Goal: Obtain resource: Download file/media

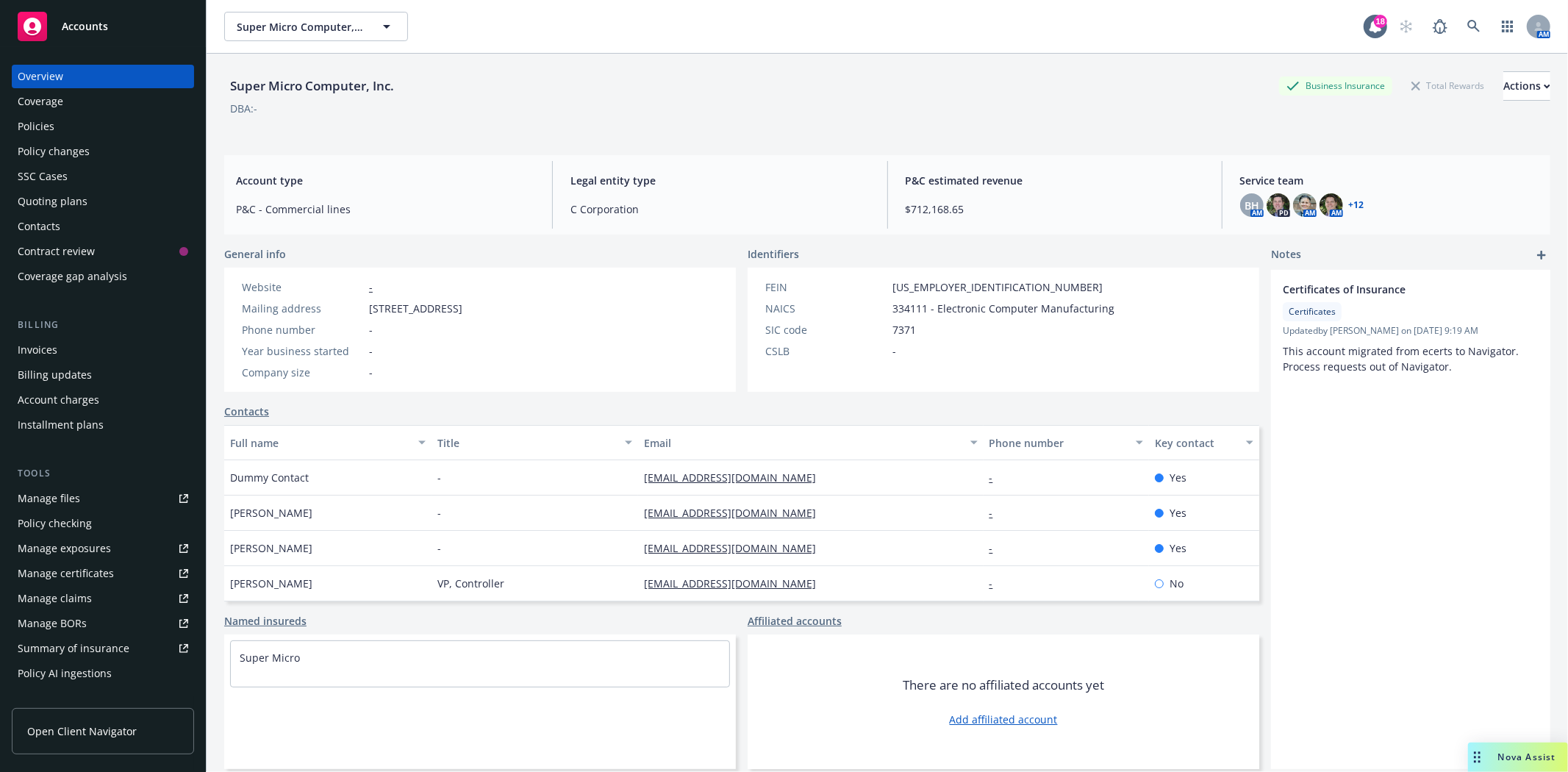
click at [116, 27] on div "Accounts" at bounding box center [103, 27] width 171 height 30
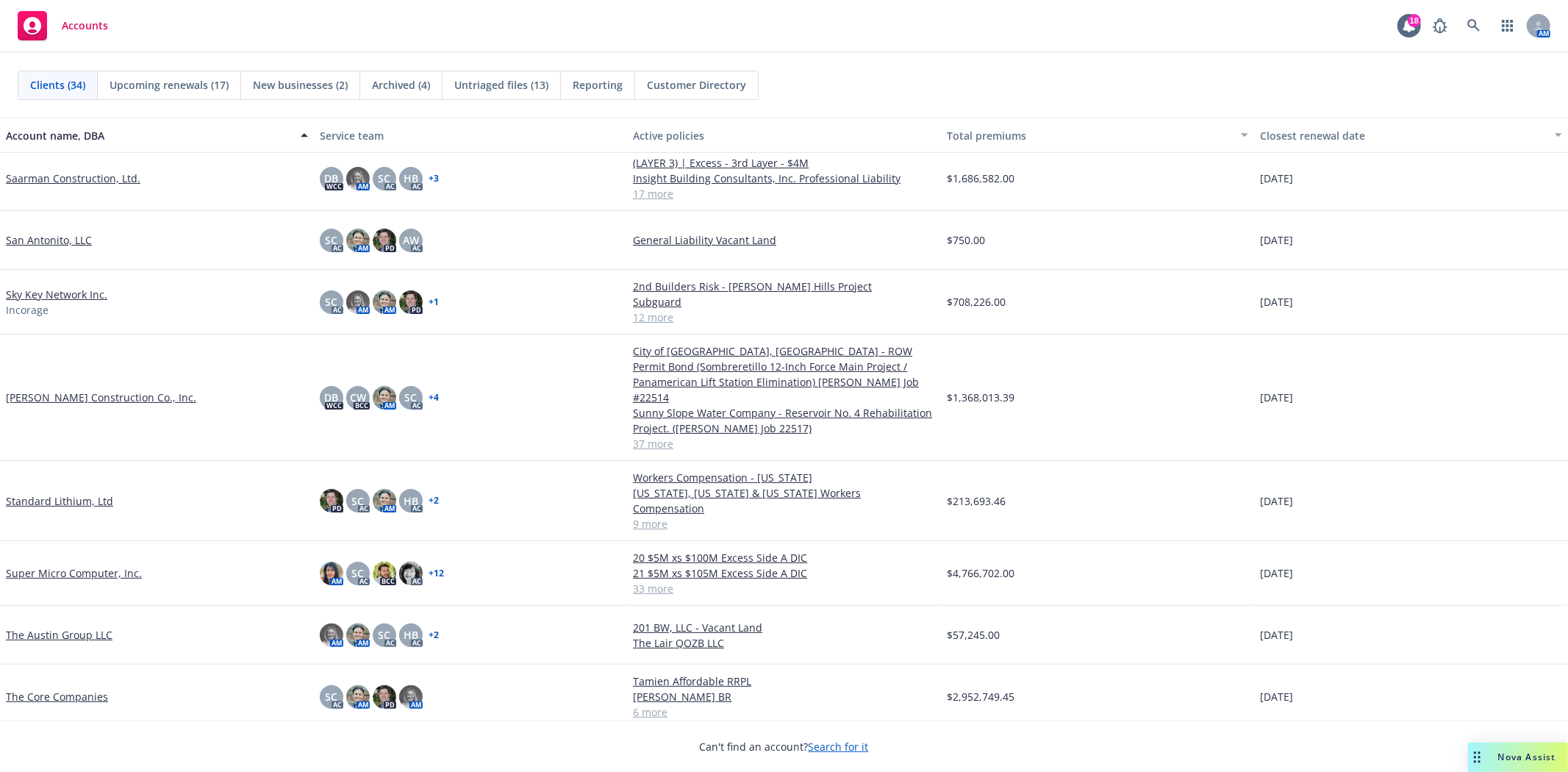
scroll to position [1389, 0]
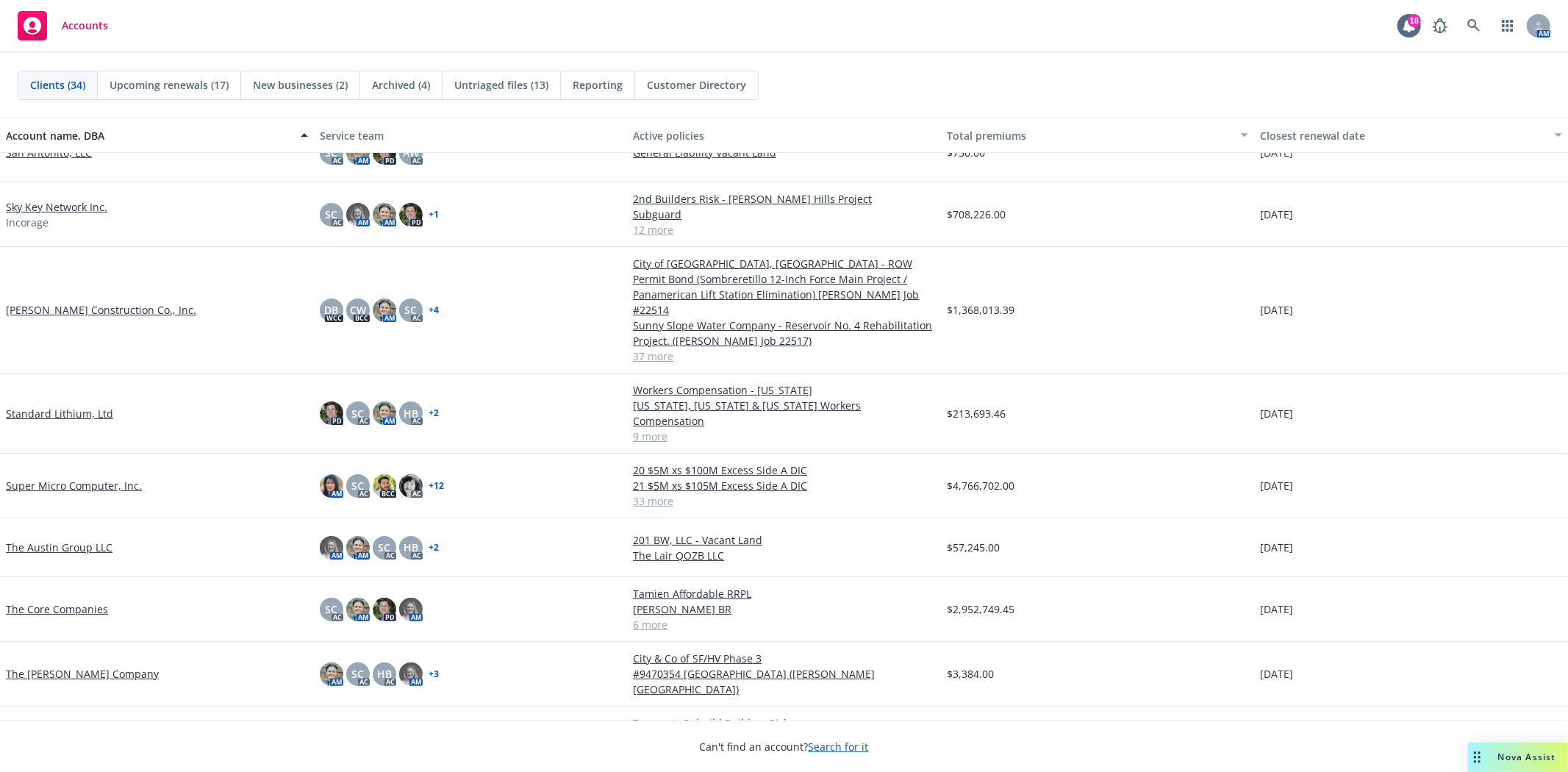
click at [75, 602] on link "The Core Companies" at bounding box center [56, 609] width 103 height 16
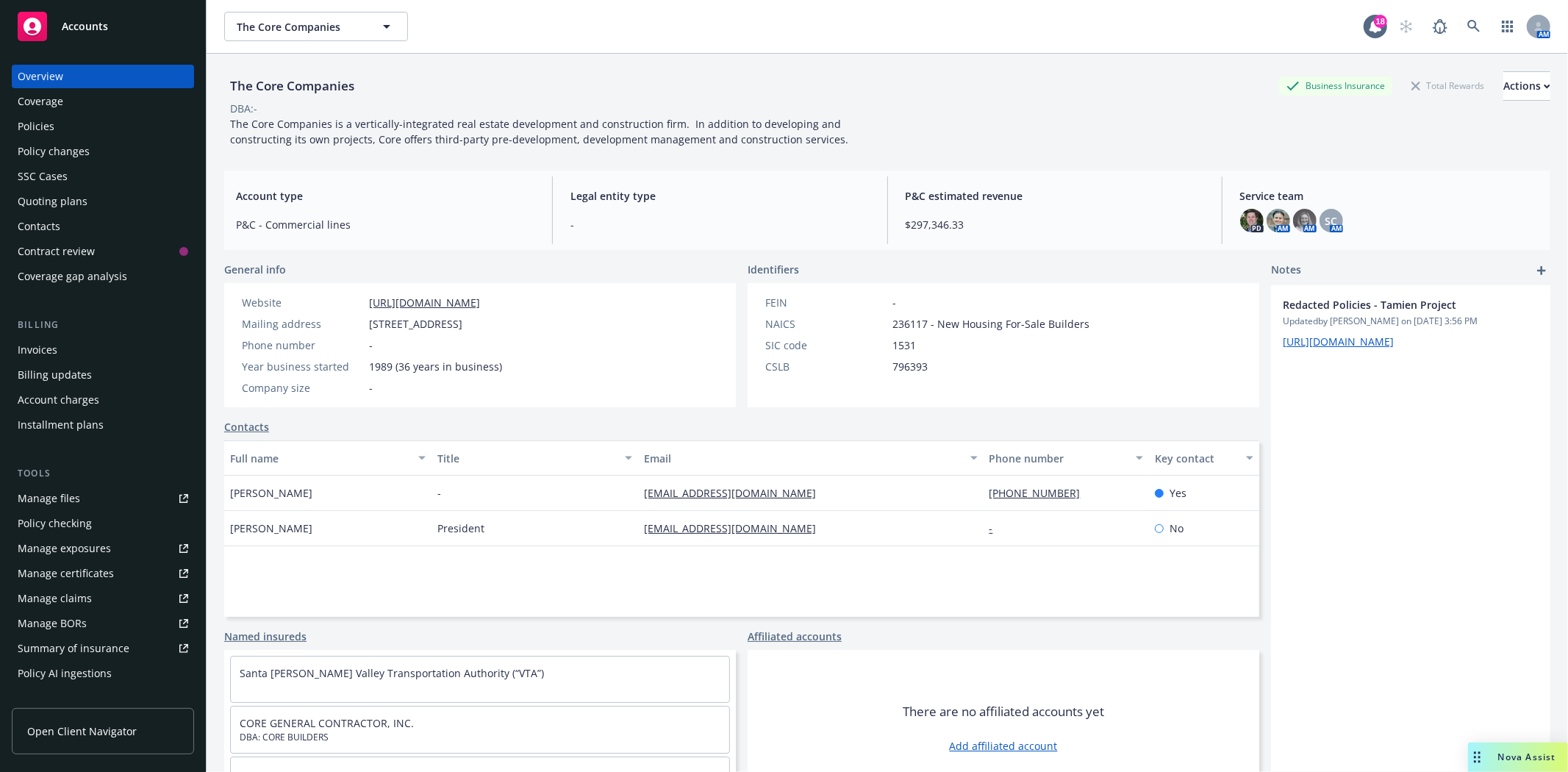
click at [95, 203] on div "Quoting plans" at bounding box center [103, 201] width 171 height 23
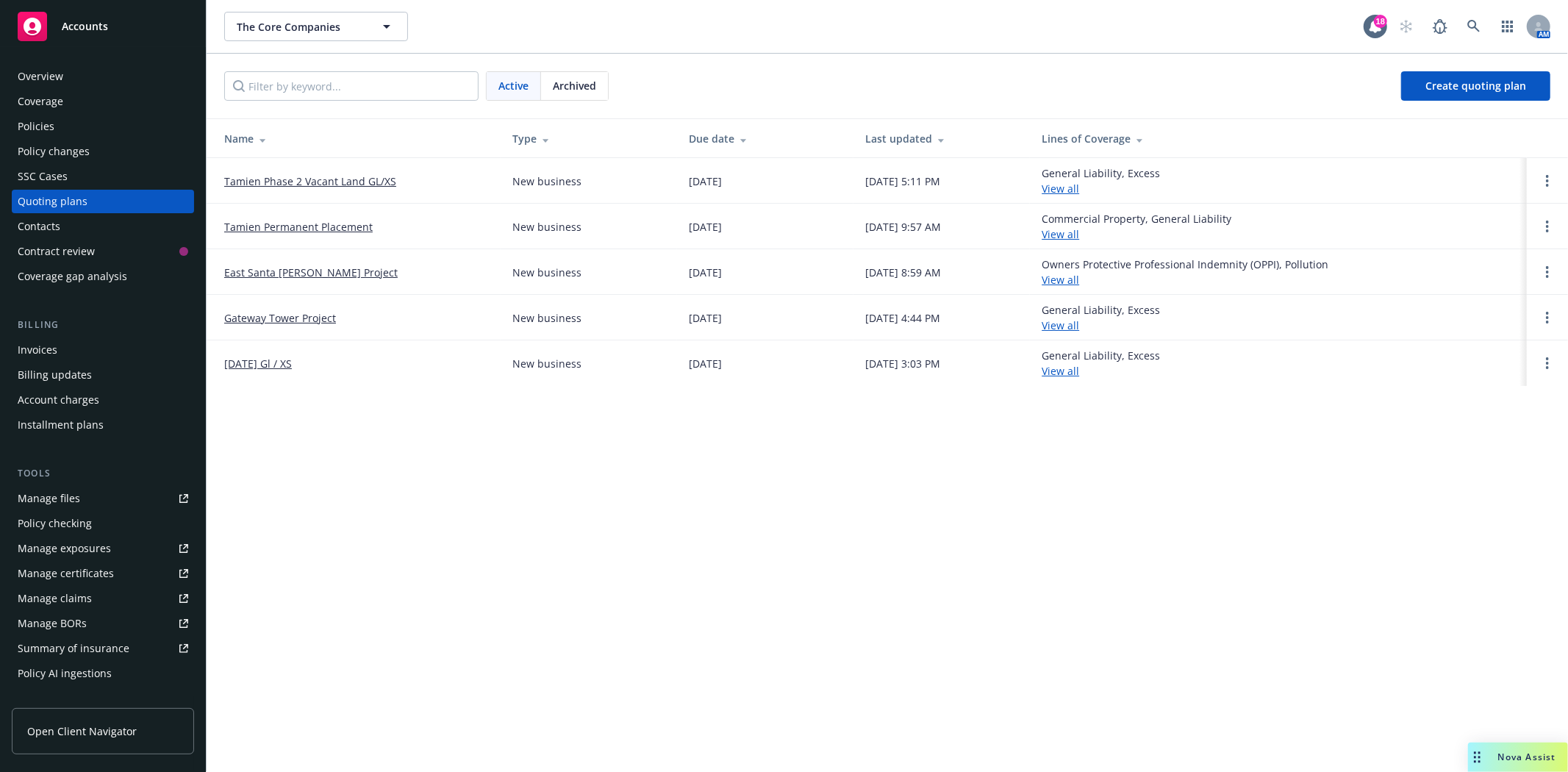
click at [317, 177] on link "Tamien Phase 2 Vacant Land GL/XS" at bounding box center [310, 181] width 172 height 16
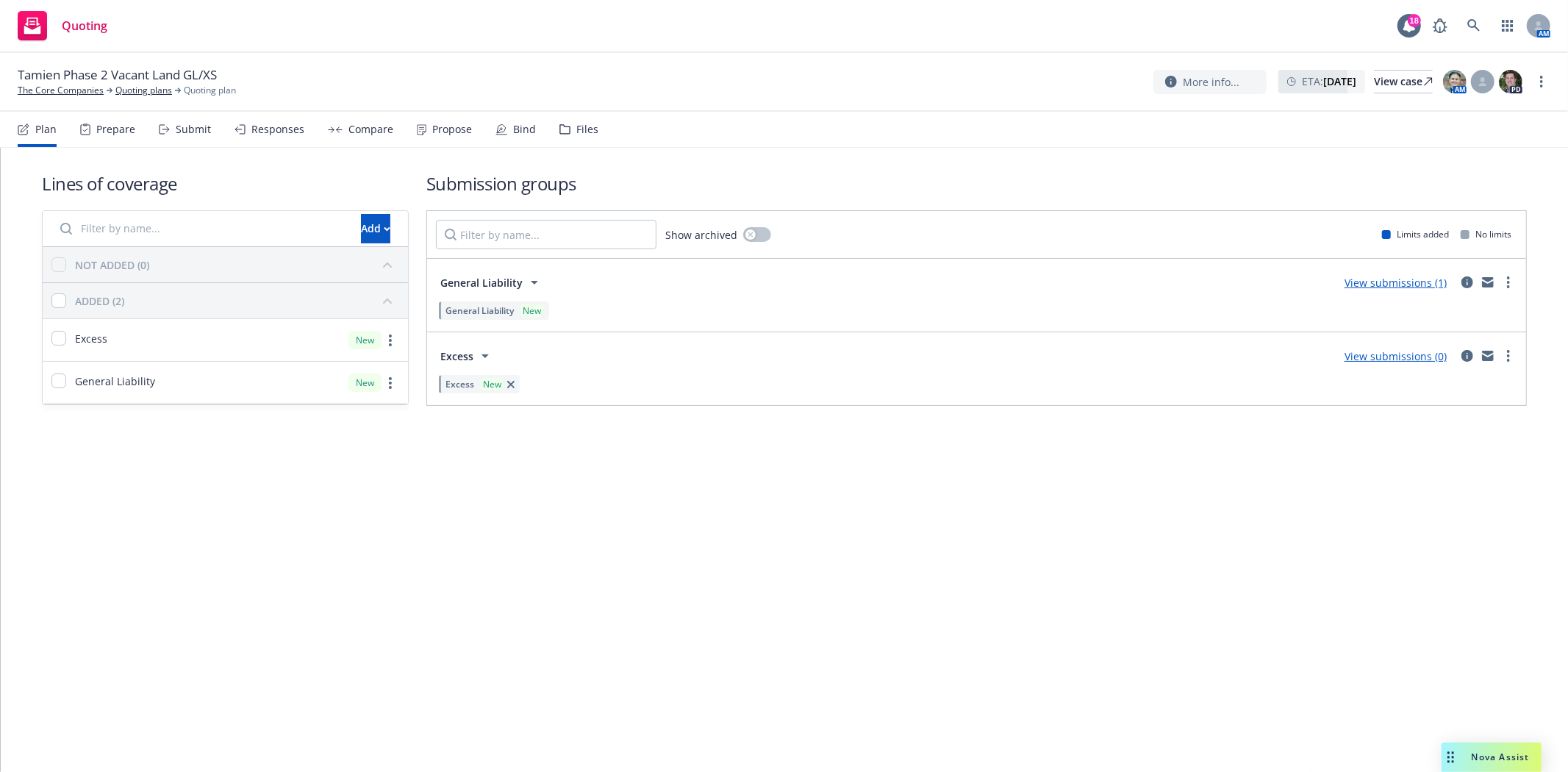
click at [571, 136] on div "Files" at bounding box center [578, 129] width 39 height 35
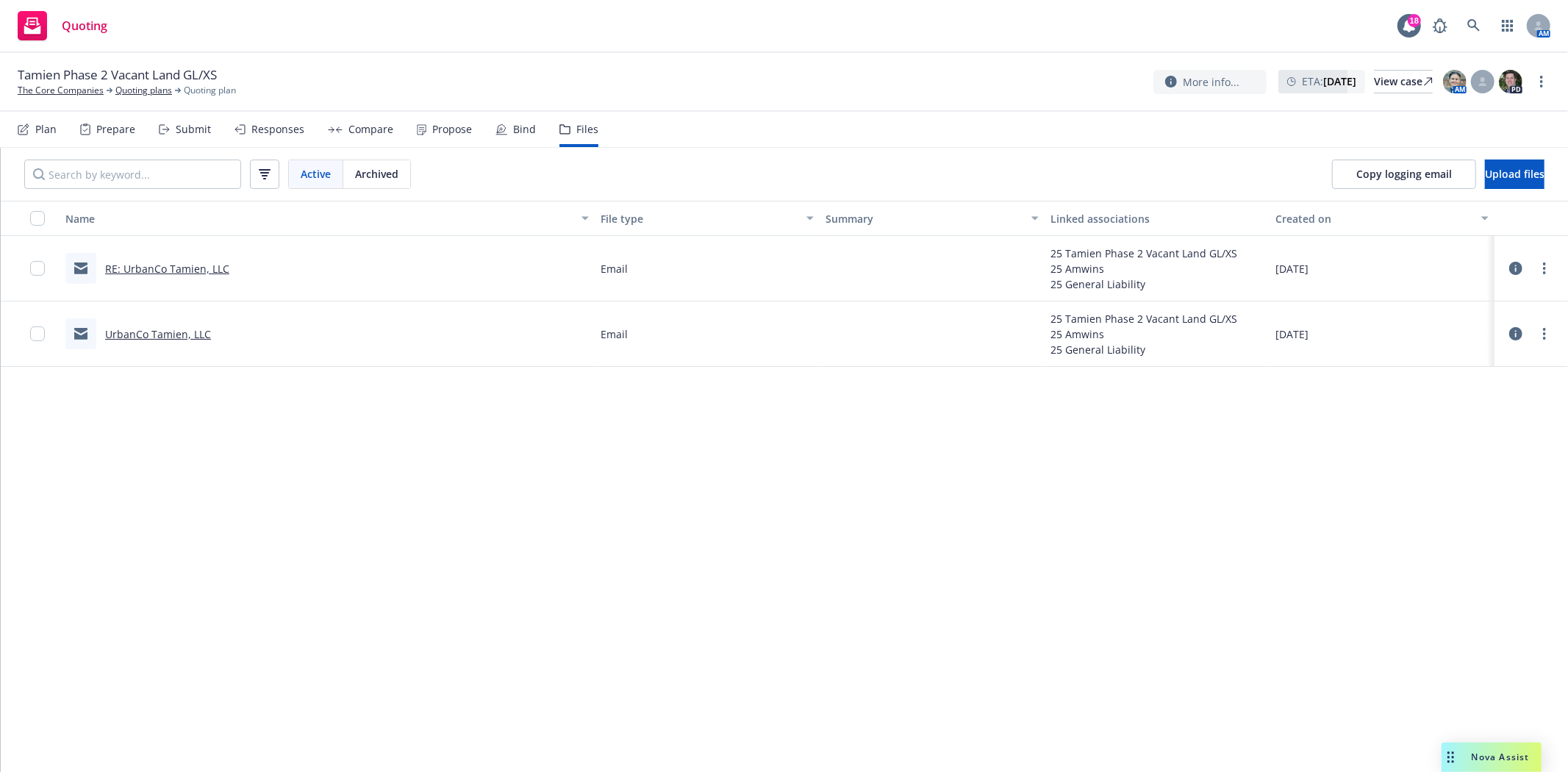
click at [173, 337] on link "UrbanCo Tamien, LLC" at bounding box center [158, 334] width 106 height 14
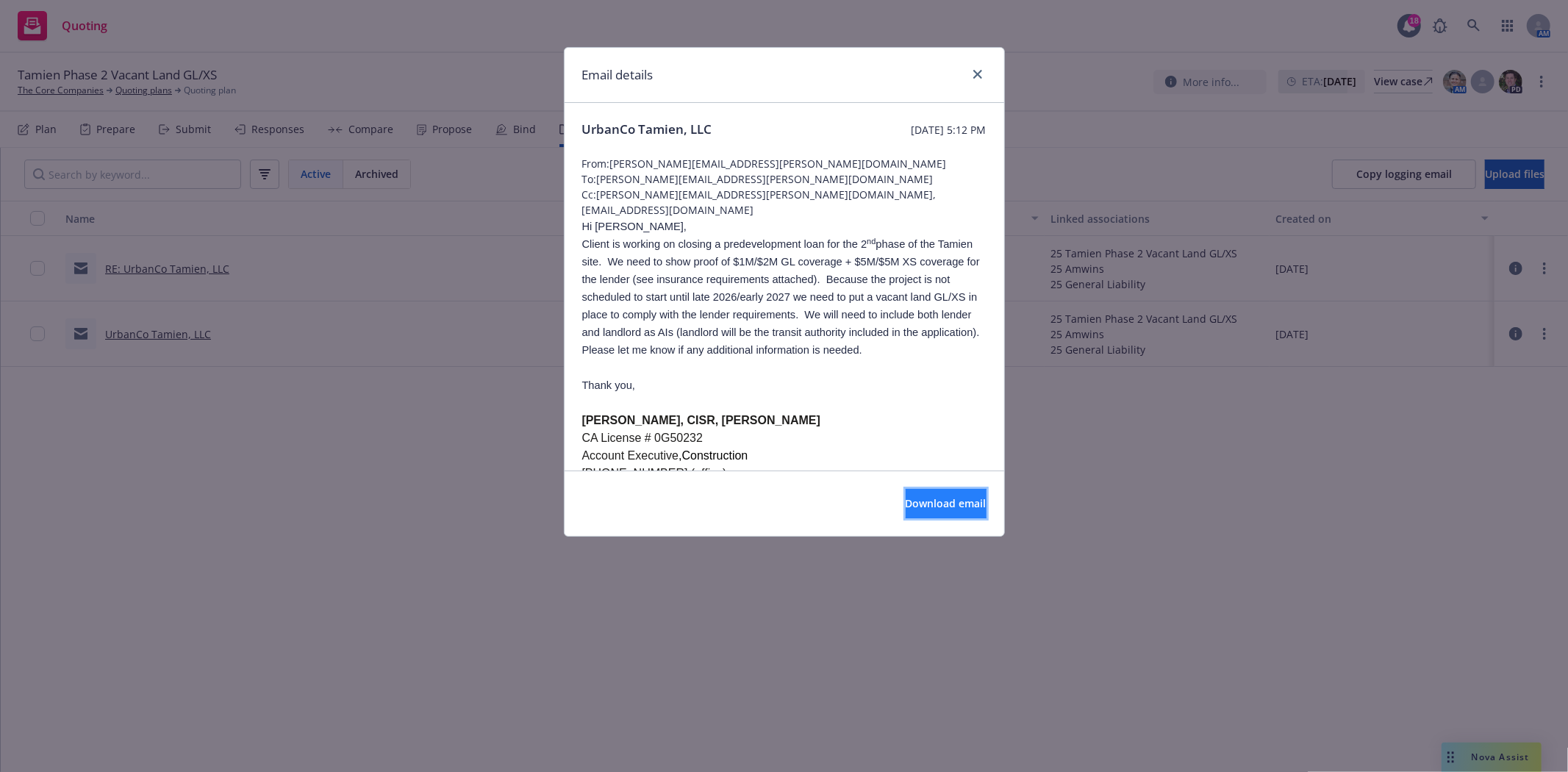
click at [906, 506] on span "Download email" at bounding box center [946, 503] width 81 height 14
drag, startPoint x: 979, startPoint y: 75, endPoint x: 1004, endPoint y: 75, distance: 25.0
click at [979, 75] on icon "close" at bounding box center [978, 75] width 9 height 9
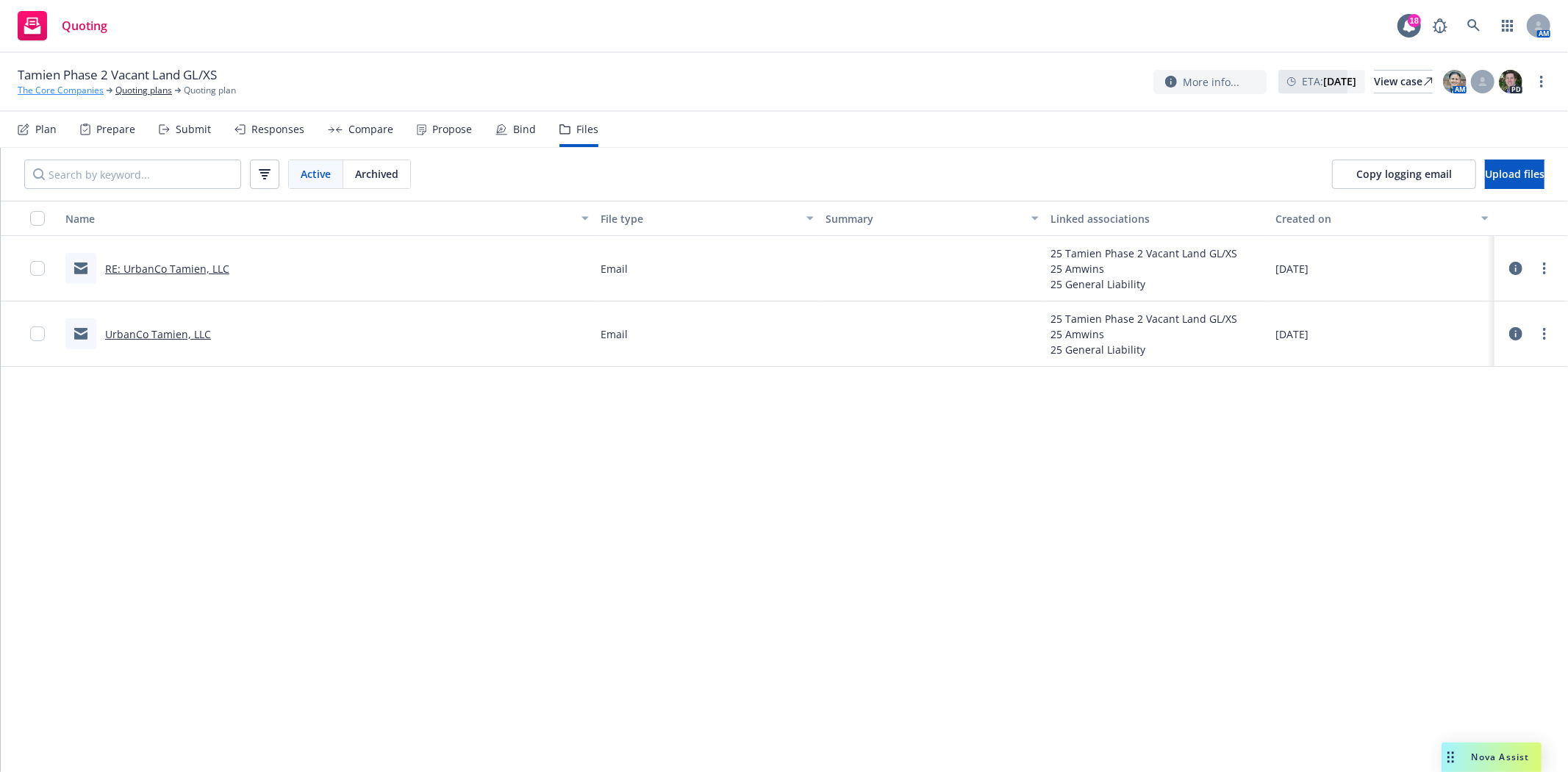
click at [63, 85] on link "The Core Companies" at bounding box center [60, 91] width 86 height 13
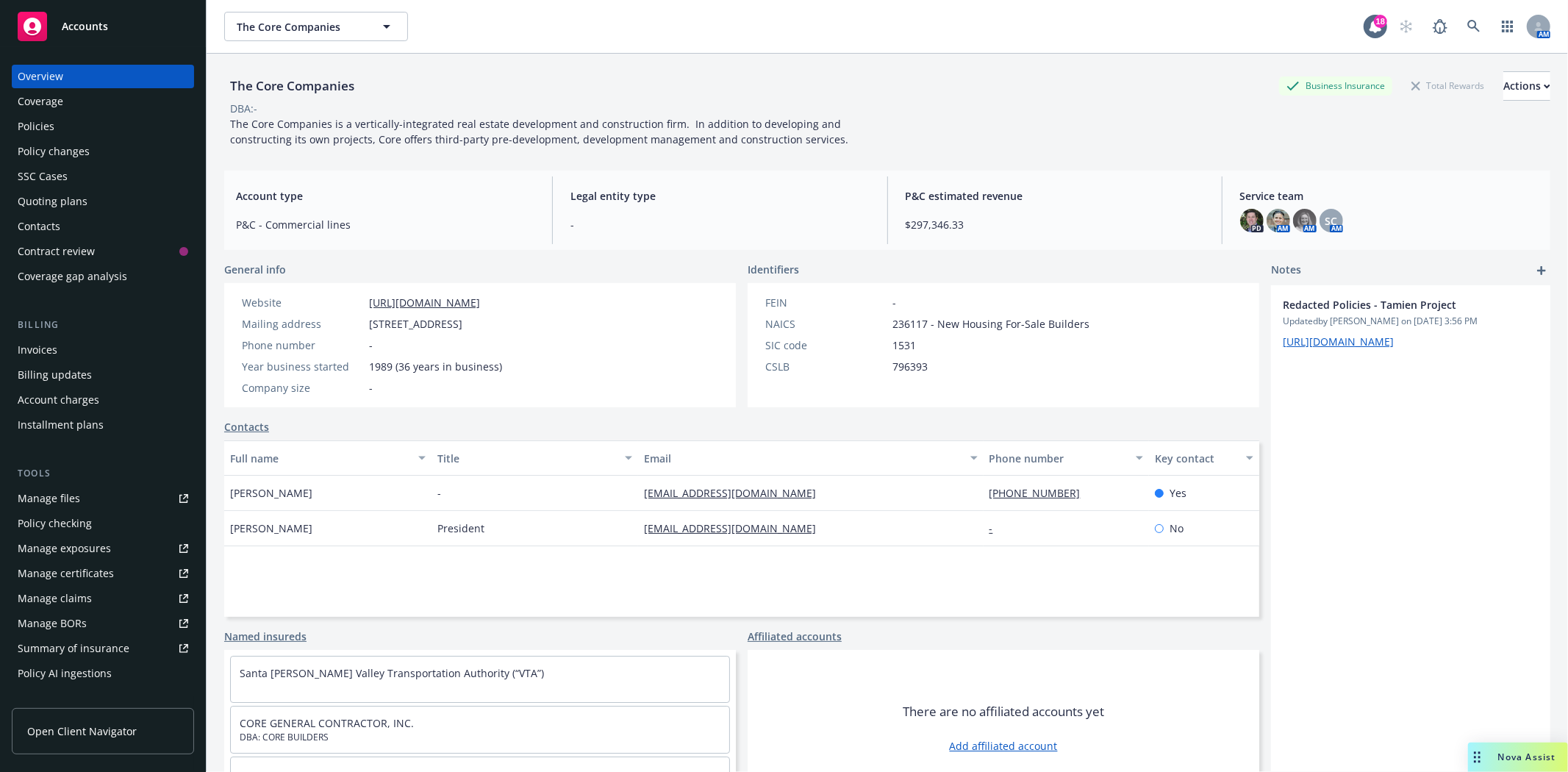
drag, startPoint x: 369, startPoint y: 321, endPoint x: 541, endPoint y: 325, distance: 172.0
click at [462, 325] on span "[STREET_ADDRESS]" at bounding box center [415, 324] width 93 height 16
copy span "[STREET_ADDRESS]"
